Goal: Task Accomplishment & Management: Complete application form

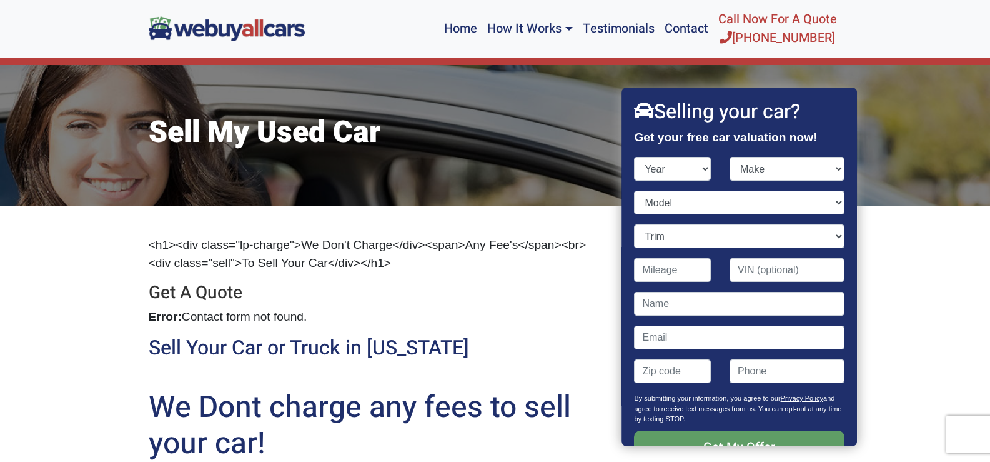
select select "2007"
click at [635, 157] on select "Year [DATE] 2024 2023 2022 2021 2020 2019 2018 2017 2016 2015 2014 2013 2012 20…" at bounding box center [673, 169] width 77 height 24
click at [823, 169] on select "Make Acura Aston [PERSON_NAME] Audi Bentley BMW Bugatti Buick Cadillac Chevrole…" at bounding box center [787, 169] width 115 height 24
select select "Lexus"
click at [730, 157] on select "Make Acura Aston [PERSON_NAME] Audi Bentley BMW Bugatti Buick Cadillac Chevrole…" at bounding box center [787, 169] width 115 height 24
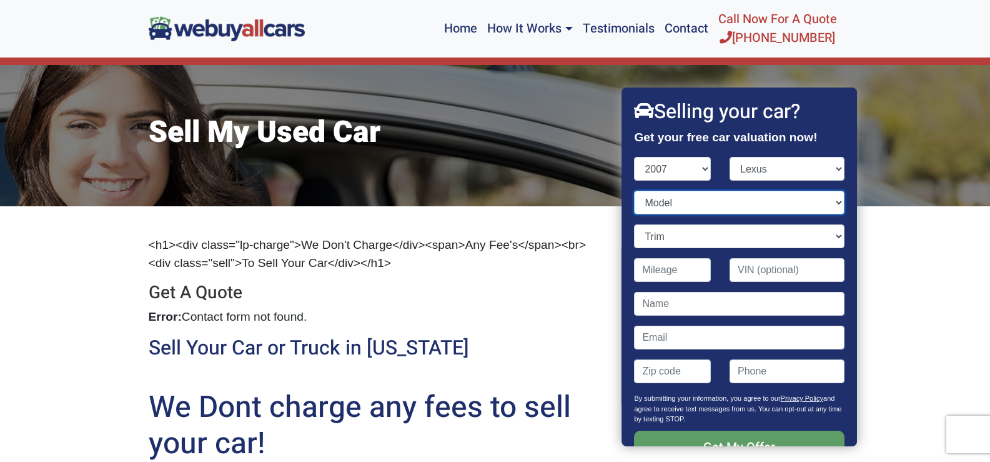
click at [692, 212] on select "Model ES GS GX IS LS LX RX SC" at bounding box center [740, 203] width 210 height 24
select select "ES"
click at [635, 191] on select "Model ES GS GX IS LS LX RX SC" at bounding box center [740, 203] width 210 height 24
click at [683, 240] on select "Trim ES 350 4dr Sedan (3.5L 6cyl)" at bounding box center [740, 236] width 210 height 24
select select "ES 350 4dr Sedan (3.5L 6cyl)"
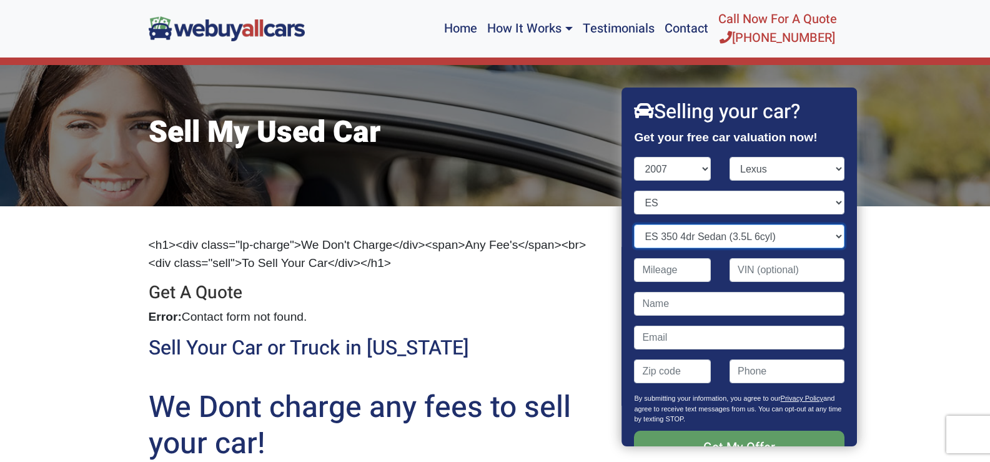
click at [635, 224] on select "Trim ES 350 4dr Sedan (3.5L 6cyl)" at bounding box center [740, 236] width 210 height 24
click at [692, 272] on input "Contact form" at bounding box center [673, 270] width 77 height 24
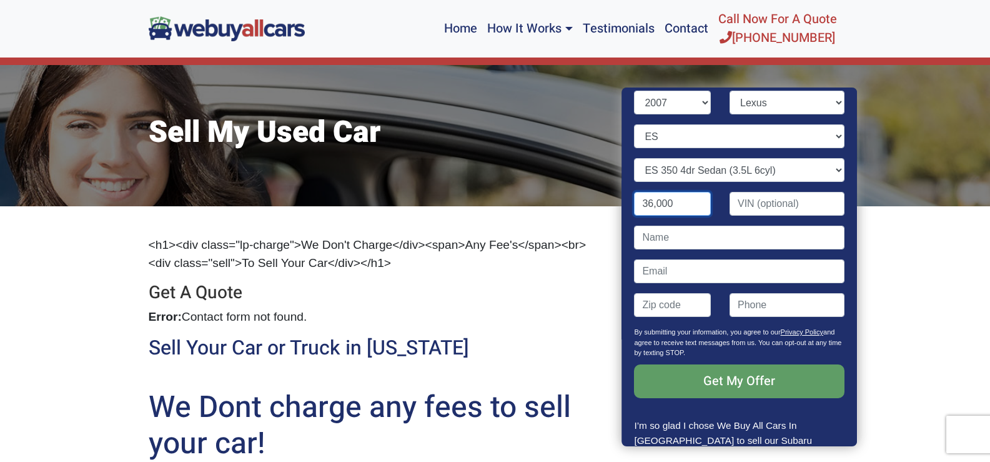
scroll to position [172, 0]
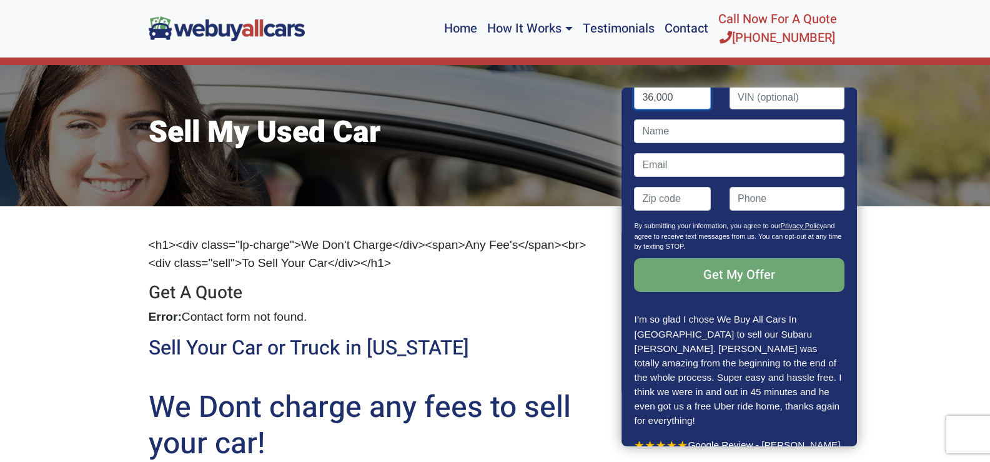
type input "36,000"
click at [735, 281] on input "Get My Offer" at bounding box center [740, 275] width 210 height 34
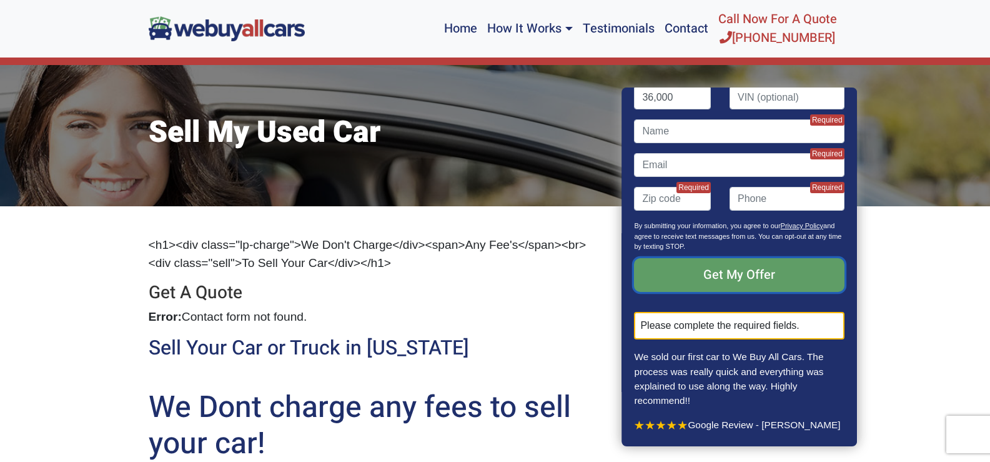
scroll to position [167, 0]
